Goal: Task Accomplishment & Management: Use online tool/utility

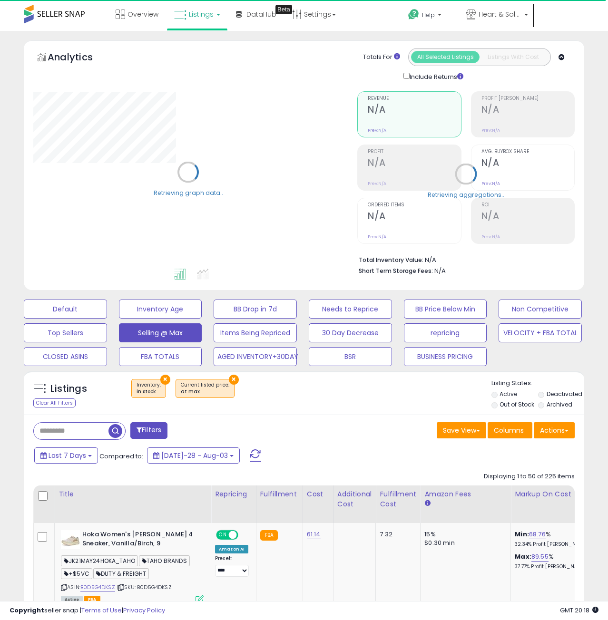
select select "**"
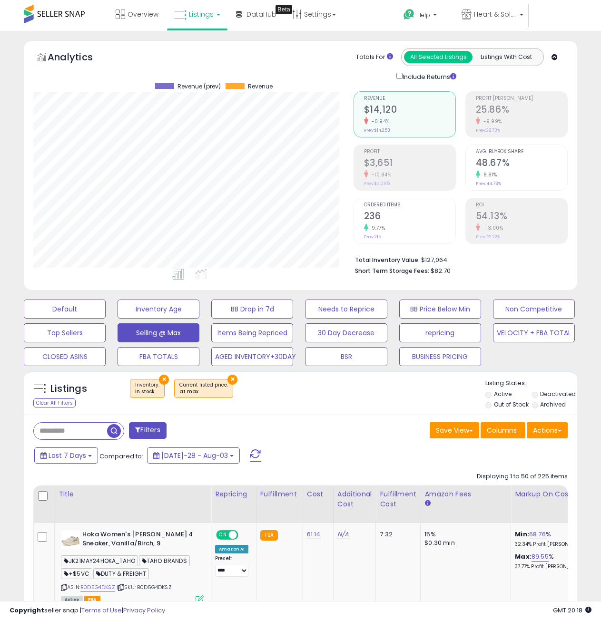
click at [163, 380] on button "×" at bounding box center [164, 380] width 10 height 10
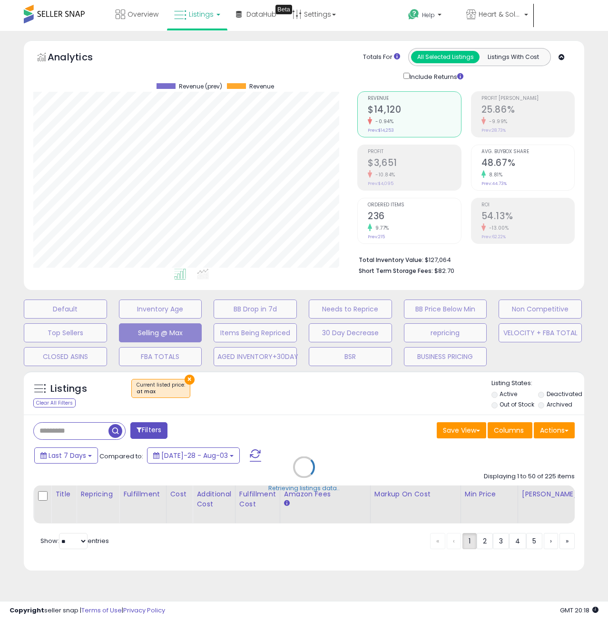
scroll to position [195, 324]
click at [230, 381] on div "Retrieving listings data.." at bounding box center [304, 474] width 575 height 216
click at [183, 380] on div "Retrieving listings data.." at bounding box center [304, 474] width 575 height 216
click at [185, 380] on div "Retrieving listings data.." at bounding box center [304, 474] width 575 height 216
click at [206, 22] on link "Listings" at bounding box center [197, 14] width 60 height 29
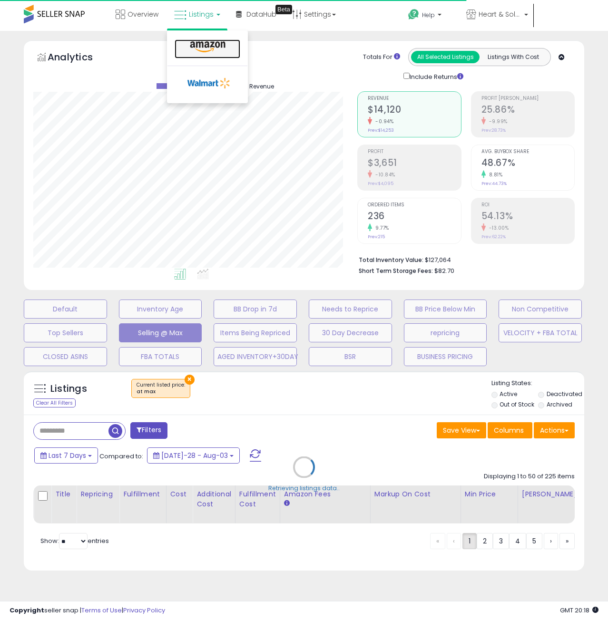
click at [204, 44] on icon at bounding box center [207, 47] width 41 height 12
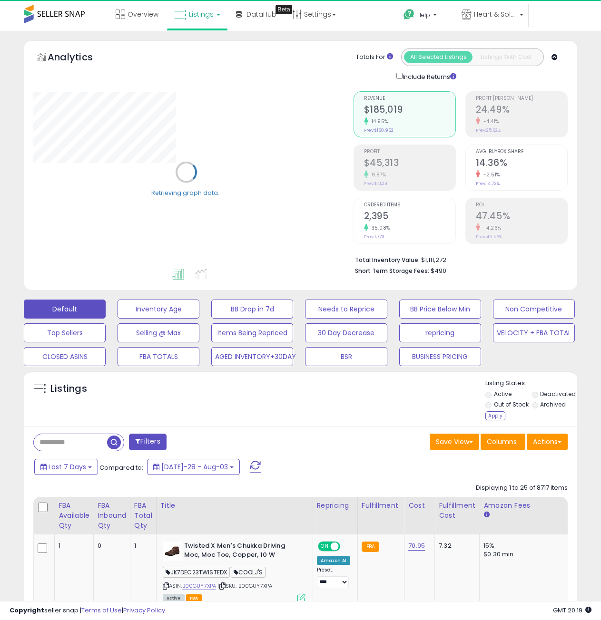
click at [491, 416] on div "Apply" at bounding box center [495, 415] width 20 height 9
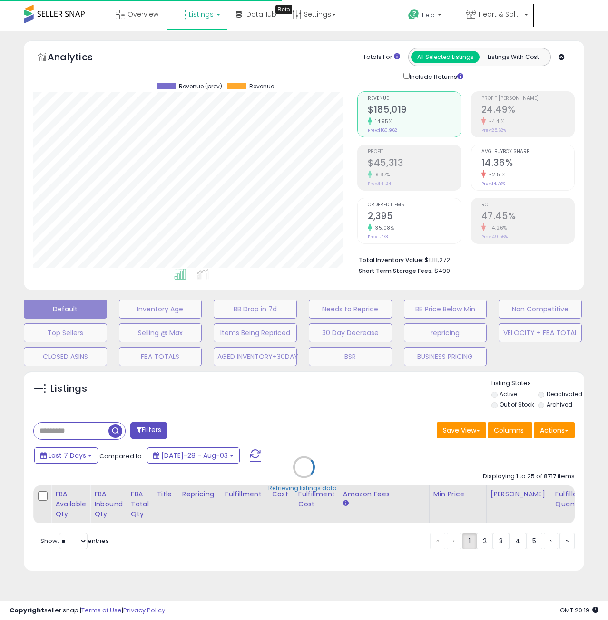
scroll to position [195, 324]
